Goal: Task Accomplishment & Management: Manage account settings

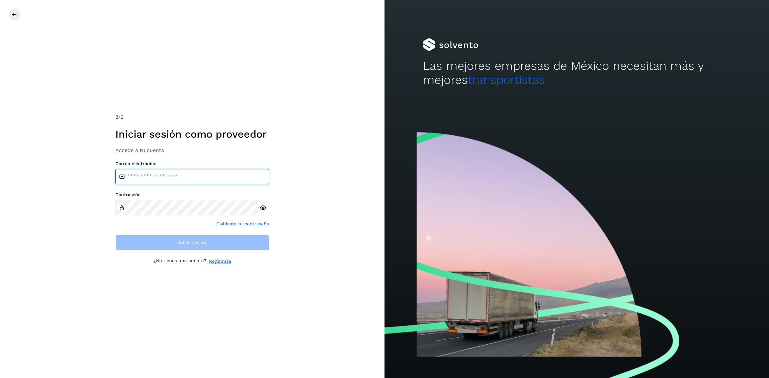
type input "**********"
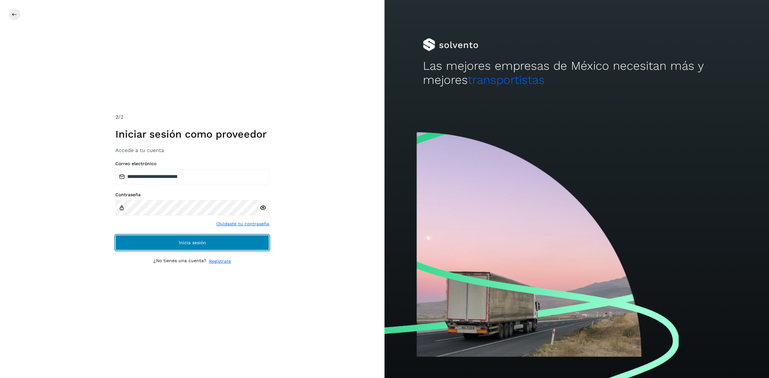
click at [133, 241] on button "Inicia sesión" at bounding box center [192, 242] width 154 height 15
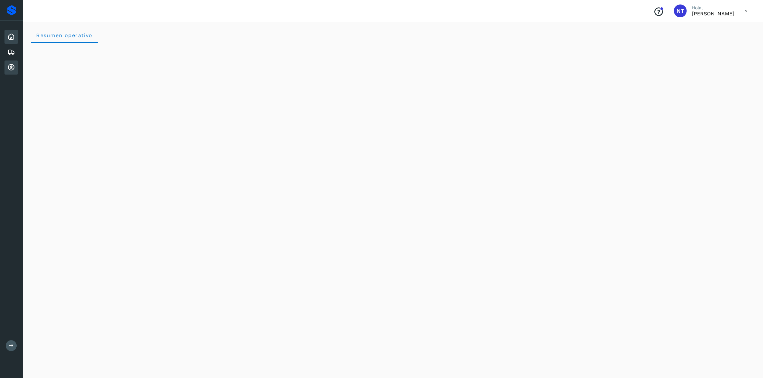
click at [13, 66] on icon at bounding box center [11, 68] width 8 height 8
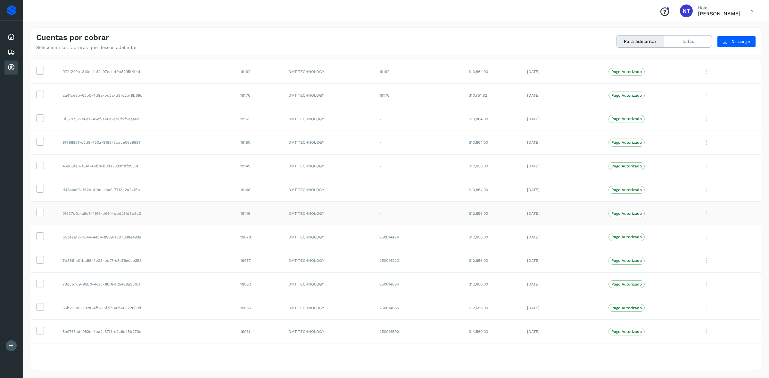
scroll to position [14, 0]
click at [38, 329] on icon at bounding box center [40, 330] width 7 height 7
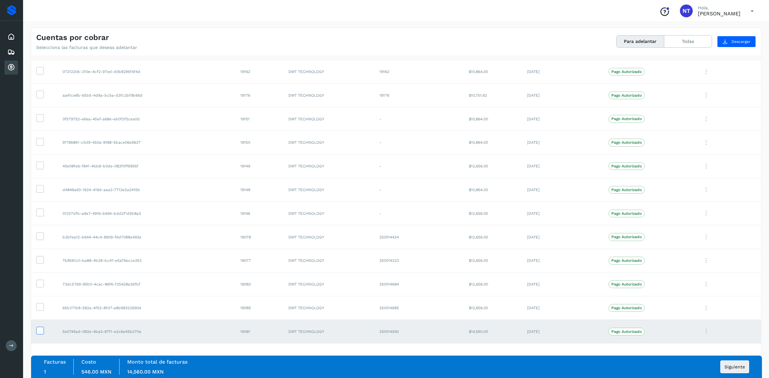
click at [38, 331] on icon at bounding box center [40, 330] width 7 height 7
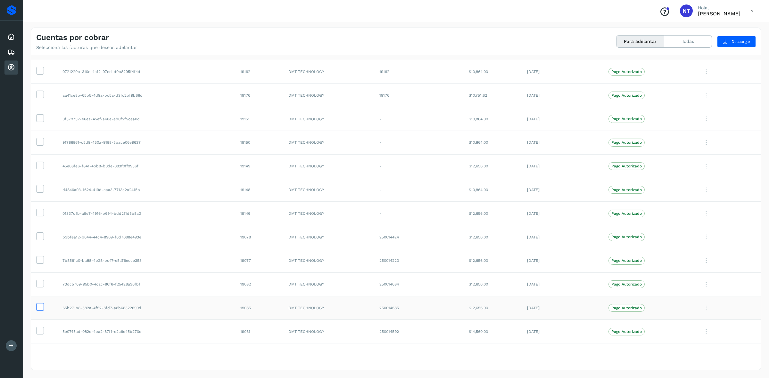
click at [39, 307] on icon at bounding box center [40, 306] width 7 height 7
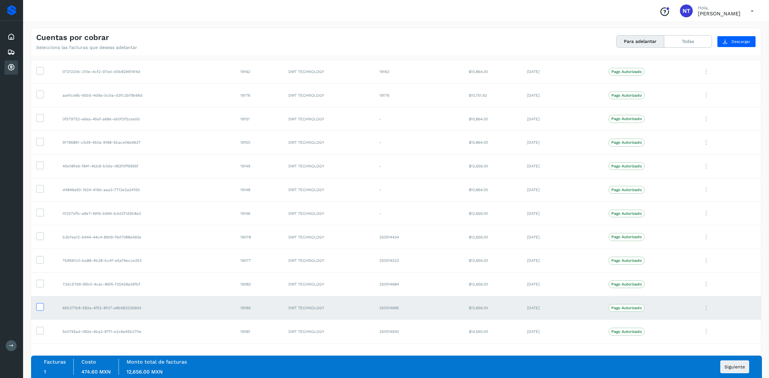
click at [41, 311] on label at bounding box center [40, 307] width 8 height 8
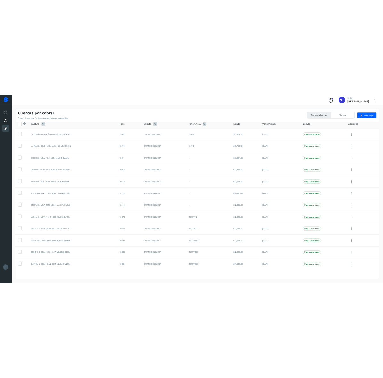
scroll to position [0, 0]
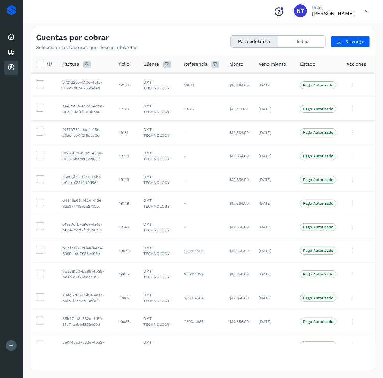
click at [367, 10] on icon at bounding box center [366, 10] width 13 height 13
click at [327, 30] on div "Cerrar sesión" at bounding box center [335, 29] width 76 height 12
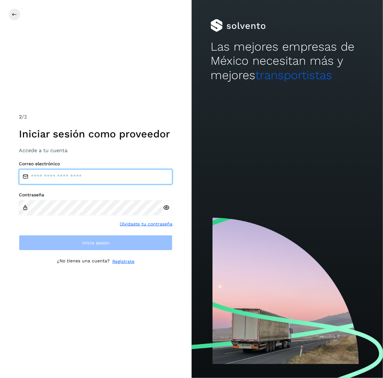
type input "**********"
